Goal: Task Accomplishment & Management: Use online tool/utility

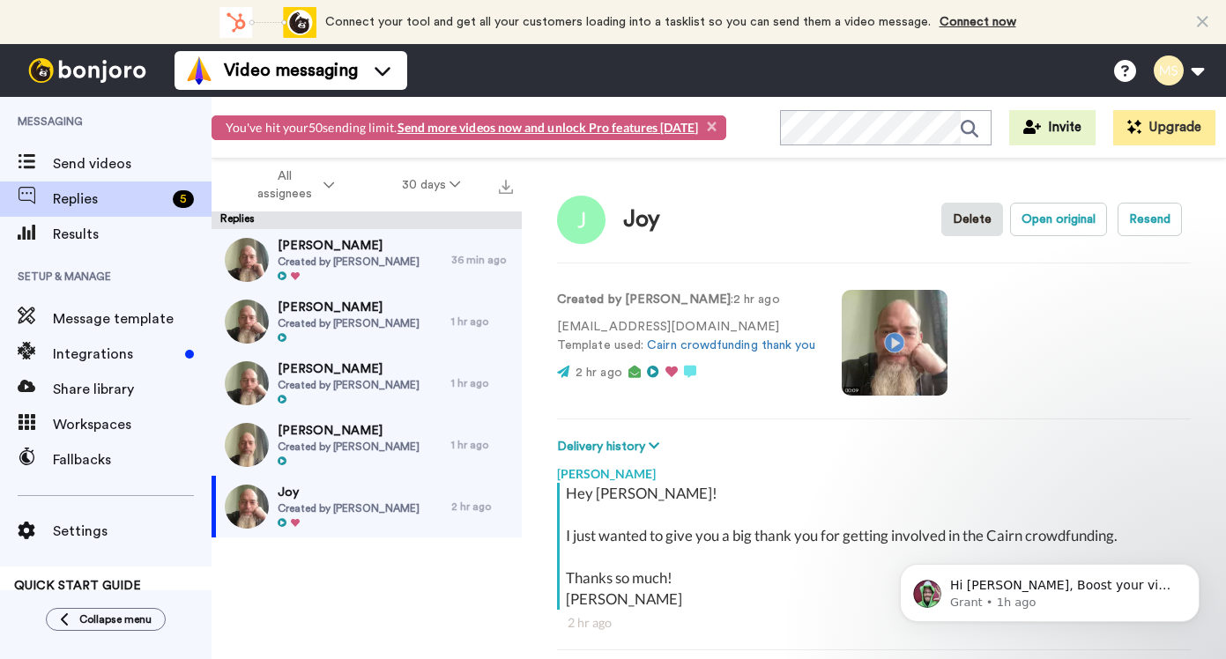
scroll to position [190, 0]
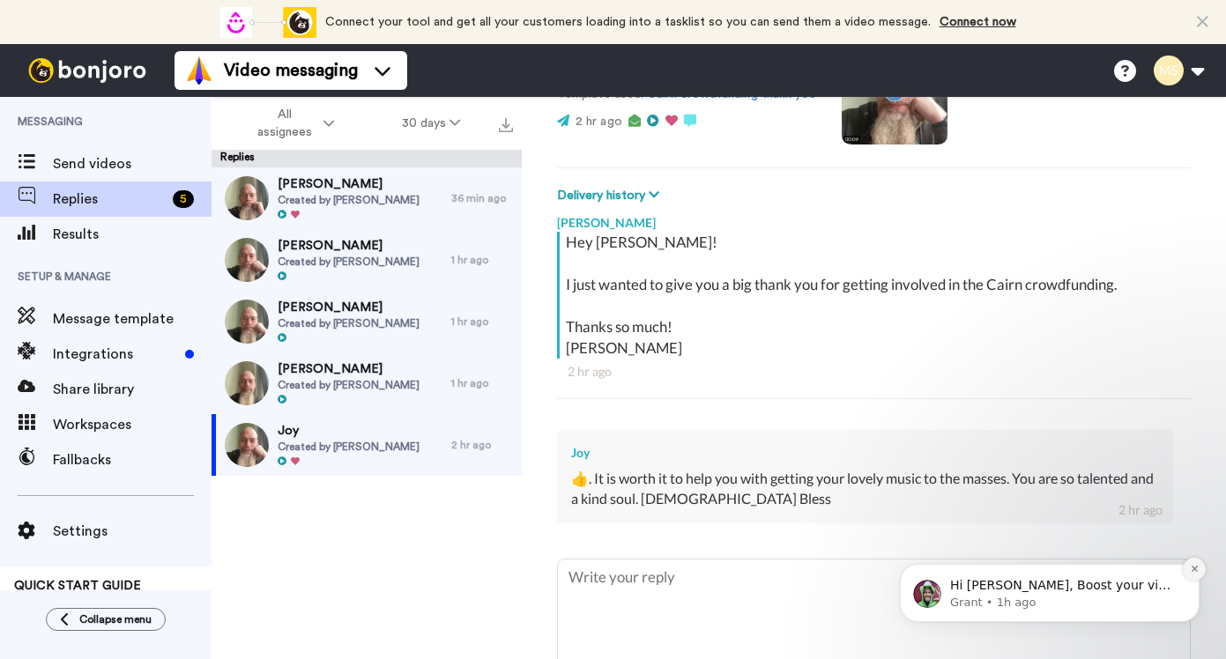
click at [1190, 573] on icon "Dismiss notification" at bounding box center [1195, 569] width 10 height 10
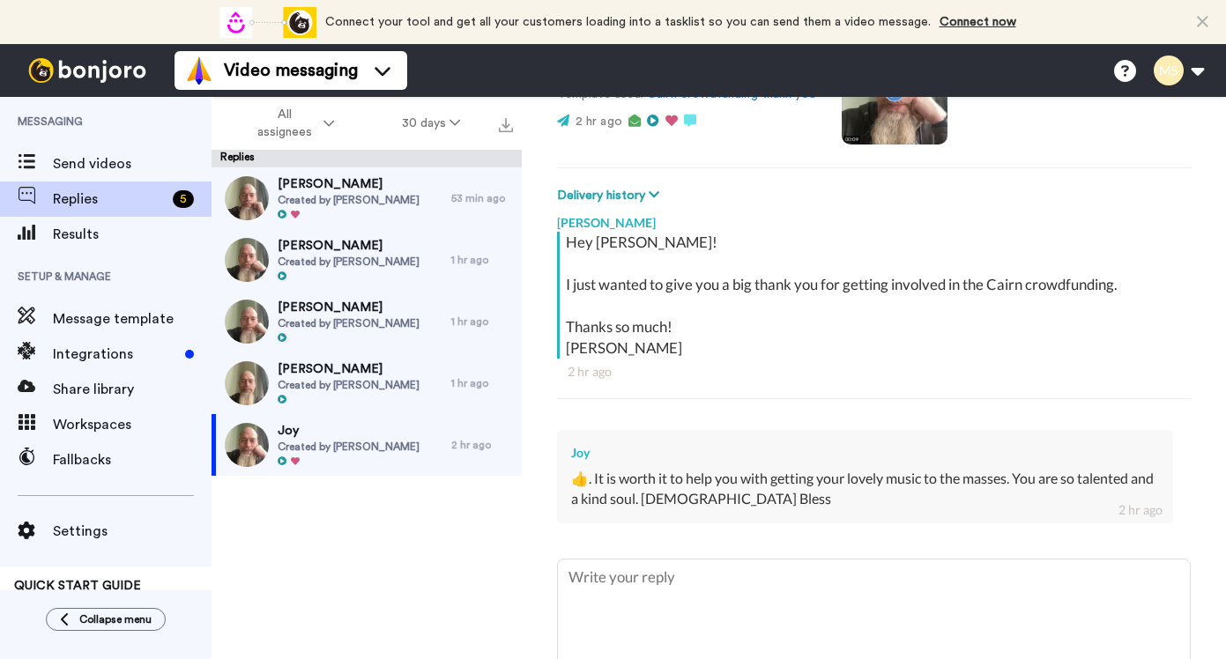
type textarea "x"
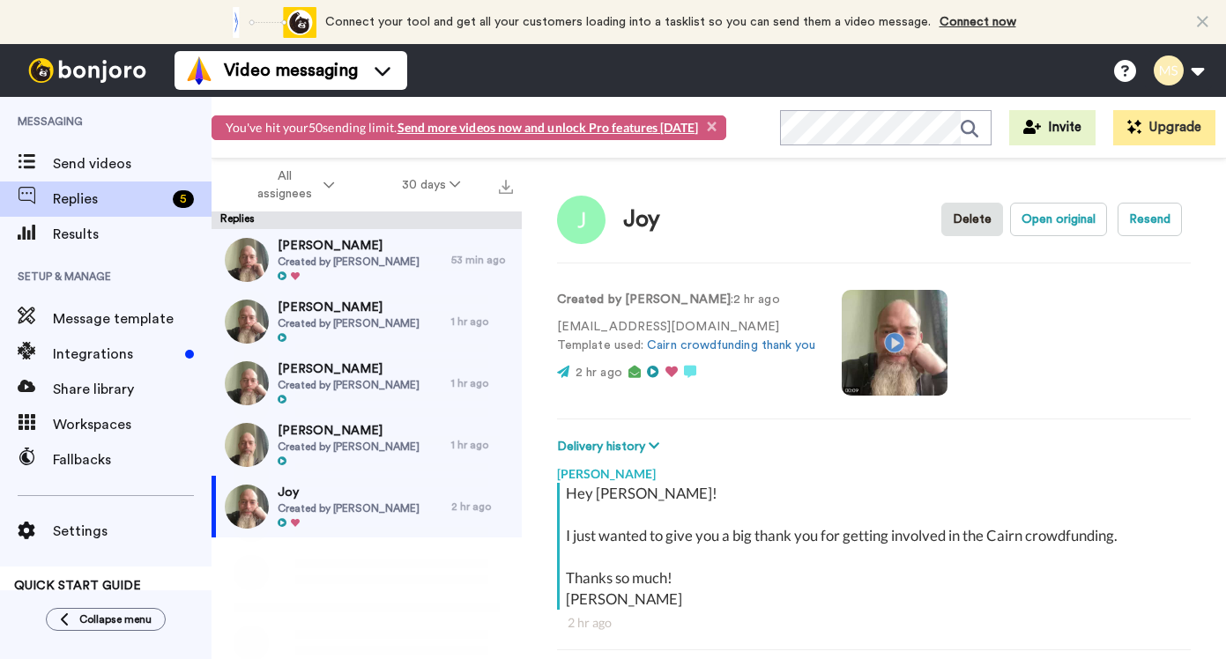
scroll to position [62, 0]
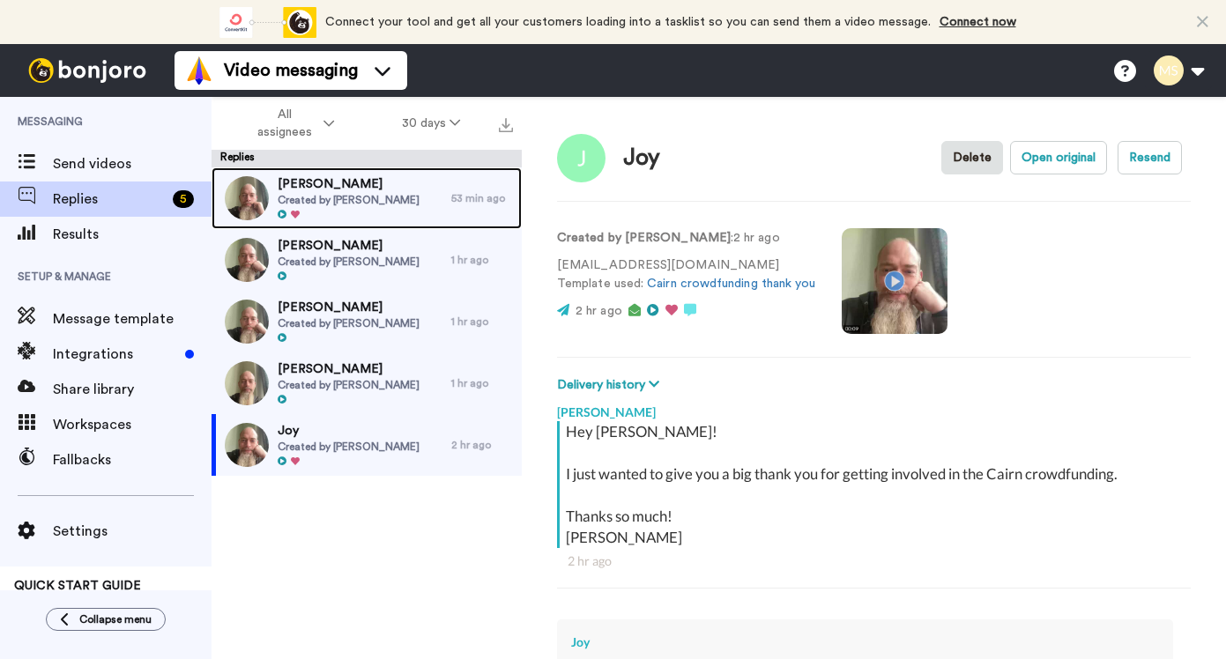
click at [367, 211] on div at bounding box center [349, 215] width 142 height 12
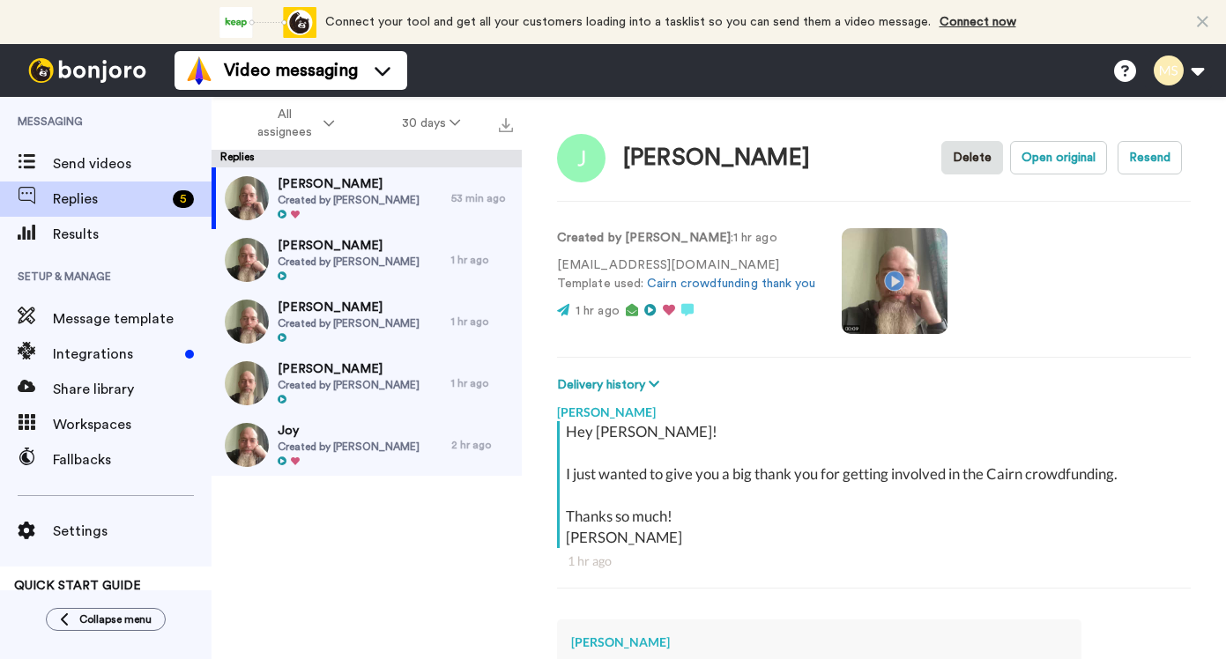
scroll to position [318, 0]
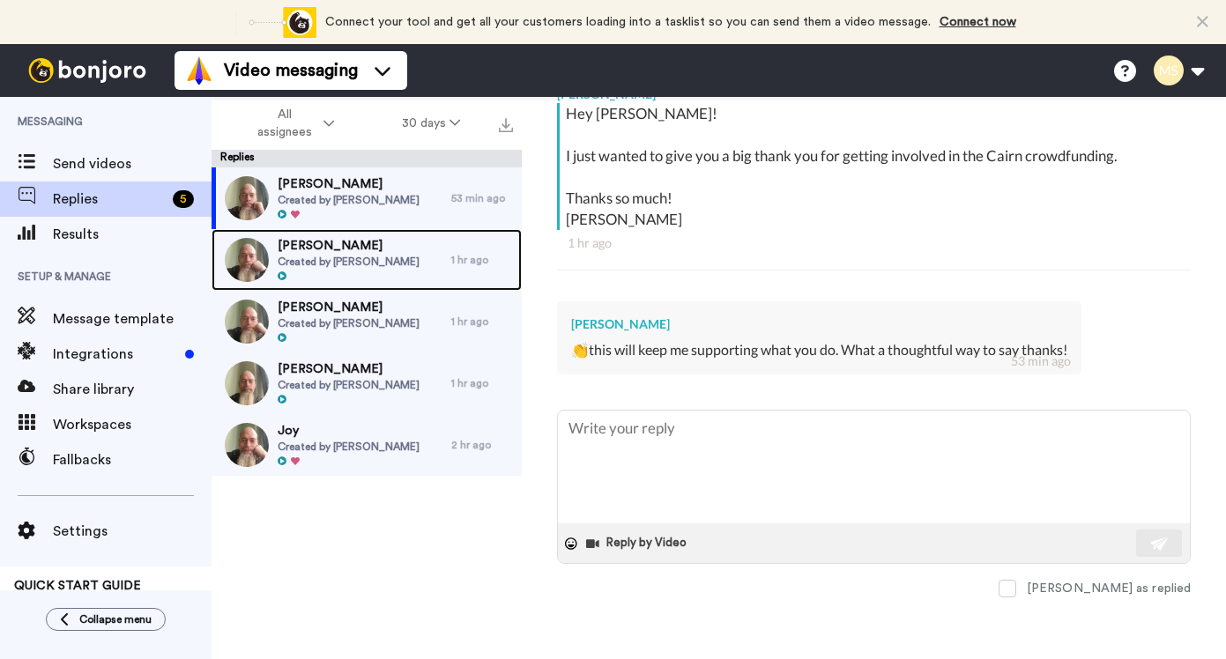
click at [323, 260] on span "Created by [PERSON_NAME]" at bounding box center [349, 262] width 142 height 14
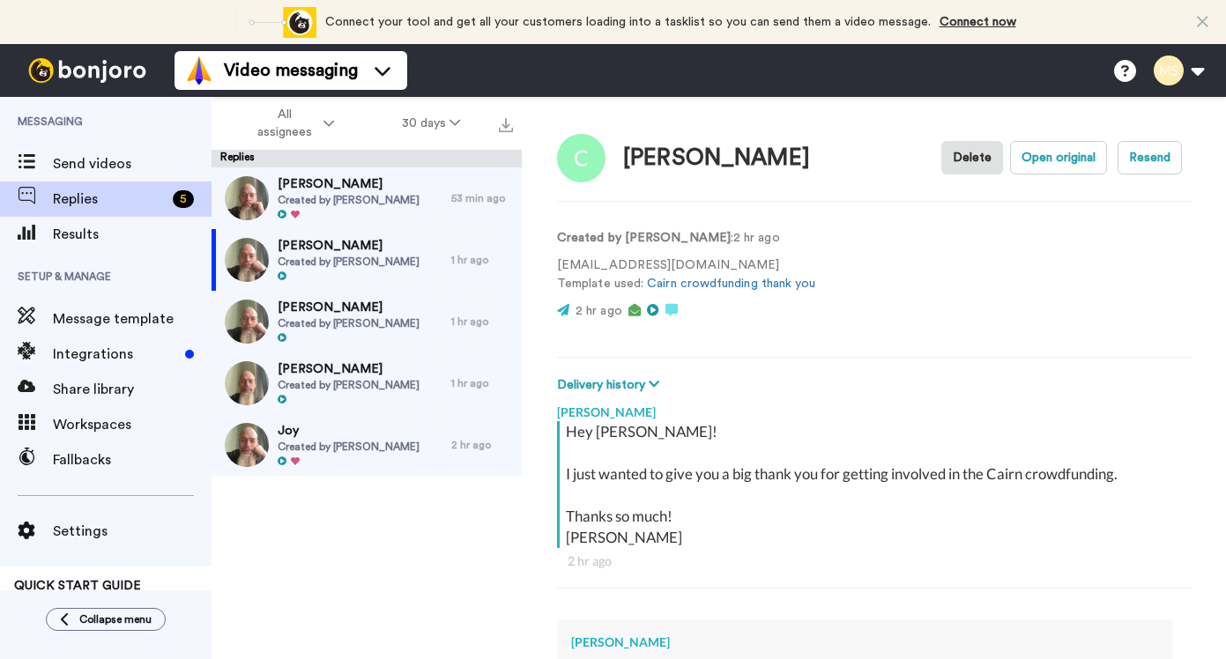
scroll to position [318, 0]
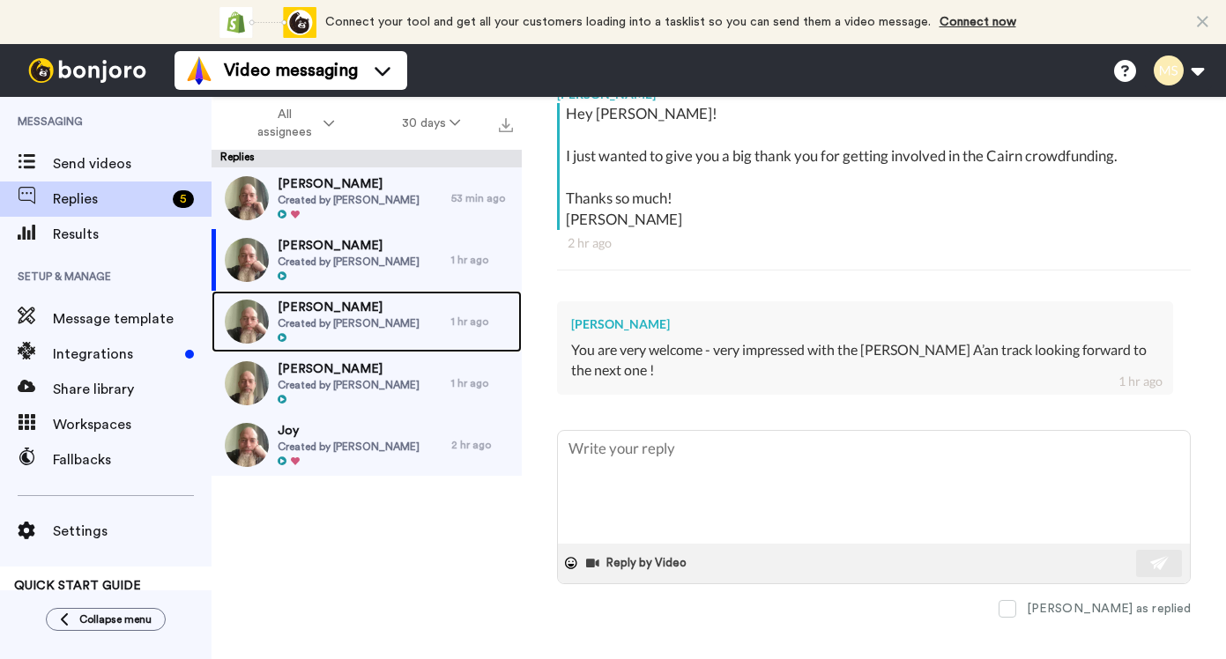
click at [353, 320] on span "Created by [PERSON_NAME]" at bounding box center [349, 323] width 142 height 14
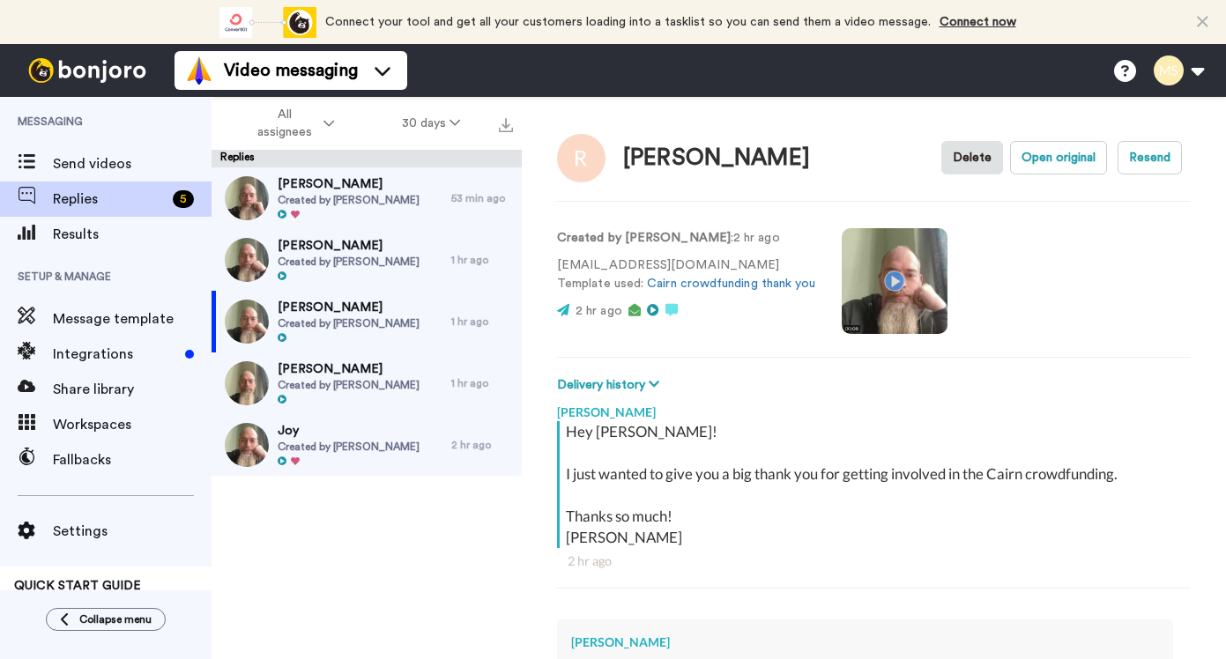
scroll to position [338, 0]
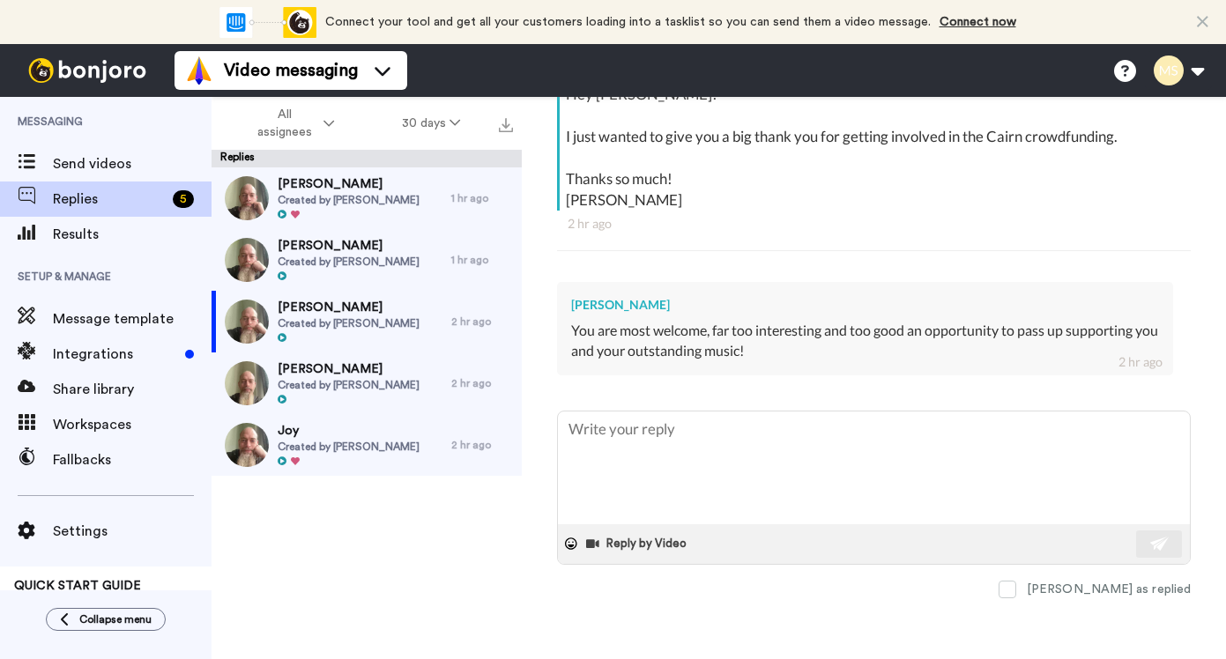
type textarea "x"
